Goal: Transaction & Acquisition: Purchase product/service

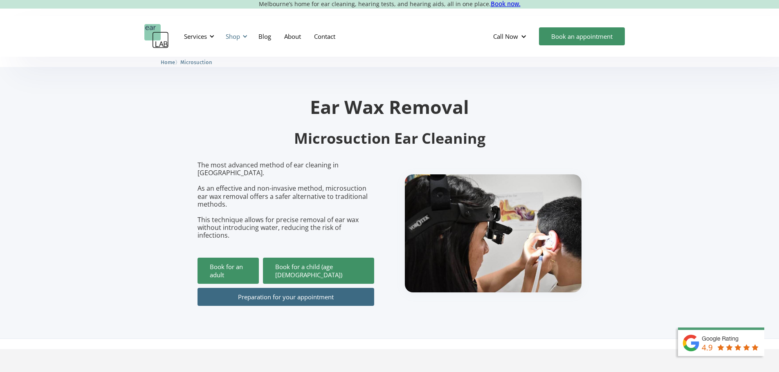
click at [229, 36] on div "Shop" at bounding box center [233, 36] width 14 height 8
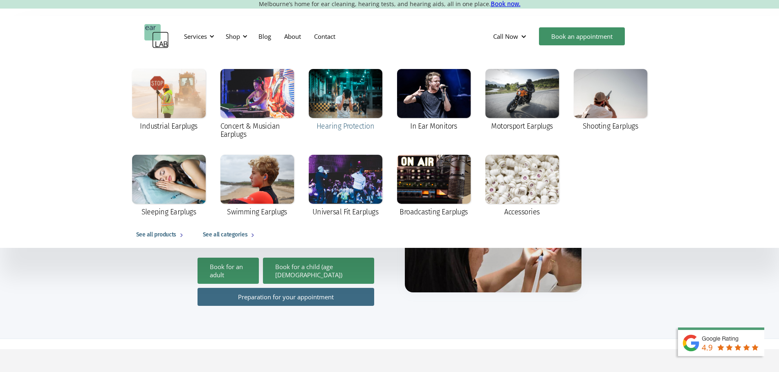
click at [352, 105] on div at bounding box center [346, 93] width 74 height 49
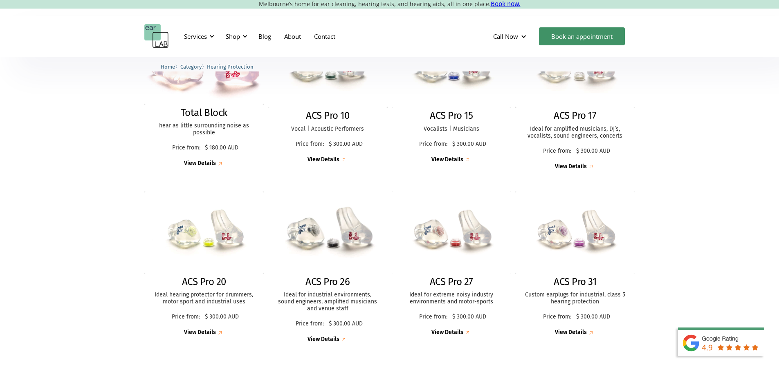
scroll to position [204, 0]
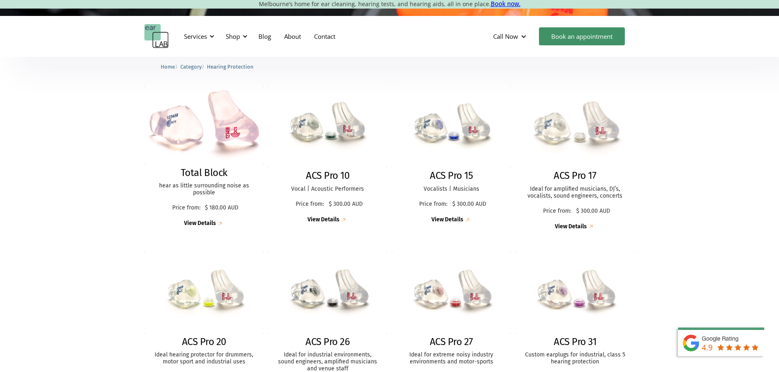
click at [570, 117] on img at bounding box center [575, 127] width 132 height 90
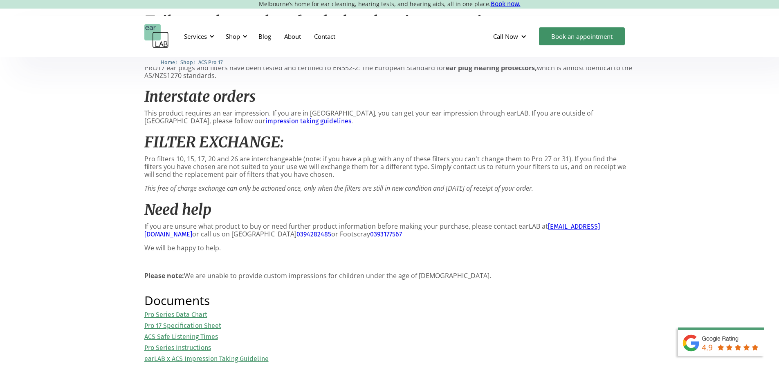
scroll to position [736, 0]
